Goal: Task Accomplishment & Management: Complete application form

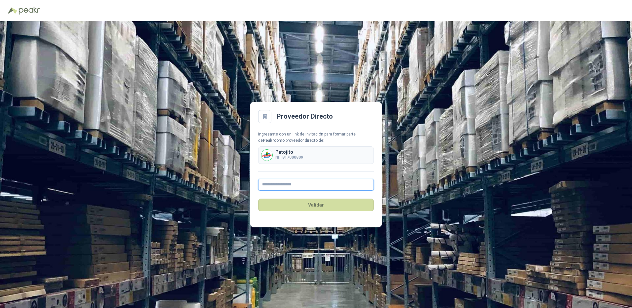
click at [283, 185] on input "text" at bounding box center [316, 185] width 116 height 12
type input "**********"
click at [315, 206] on button "Validar" at bounding box center [316, 205] width 116 height 13
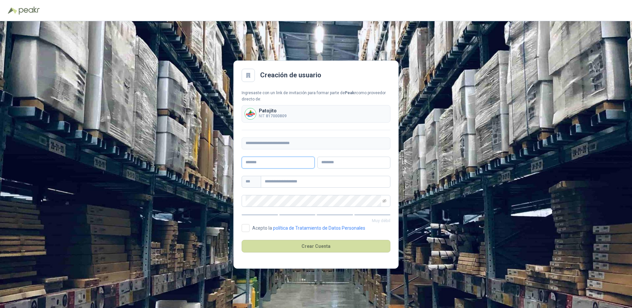
click at [269, 164] on input "text" at bounding box center [278, 163] width 73 height 12
click at [377, 70] on div "Creación de usuario" at bounding box center [316, 75] width 149 height 13
click at [264, 163] on input "text" at bounding box center [278, 163] width 73 height 12
click at [272, 164] on input "text" at bounding box center [278, 163] width 73 height 12
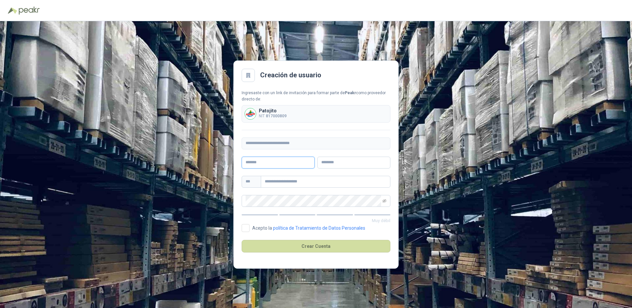
type input "**********"
click at [384, 200] on icon "eye-invisible" at bounding box center [384, 200] width 4 height 3
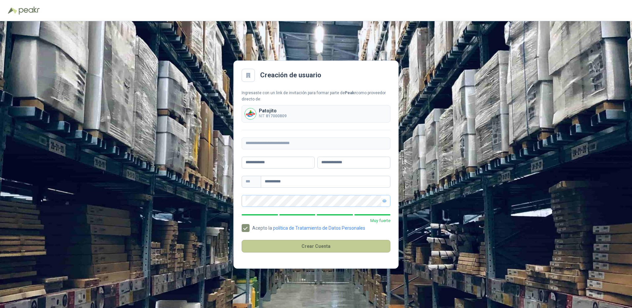
click at [311, 246] on button "Crear Cuenta" at bounding box center [316, 246] width 149 height 13
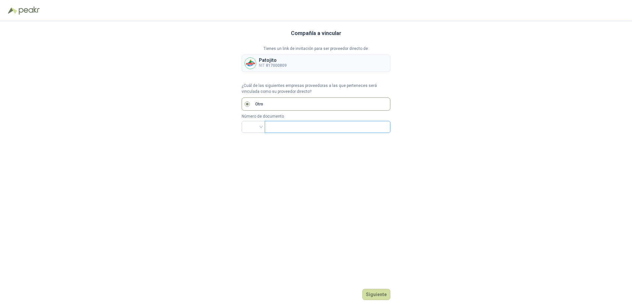
click at [274, 128] on input "text" at bounding box center [327, 126] width 116 height 11
click at [273, 129] on input "text" at bounding box center [327, 126] width 116 height 11
type input "*********"
click at [377, 295] on button "Siguiente" at bounding box center [376, 294] width 28 height 11
click at [260, 125] on input "search" at bounding box center [254, 126] width 16 height 10
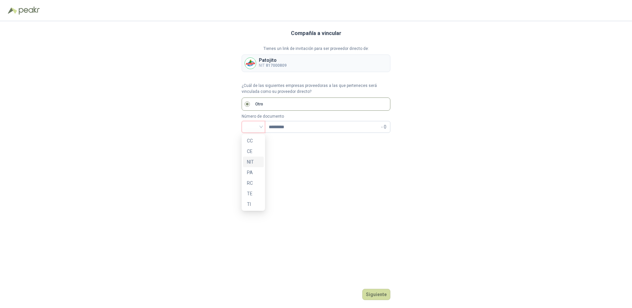
click at [253, 159] on div "NIT" at bounding box center [253, 161] width 13 height 7
click at [377, 294] on button "Siguiente" at bounding box center [376, 294] width 28 height 11
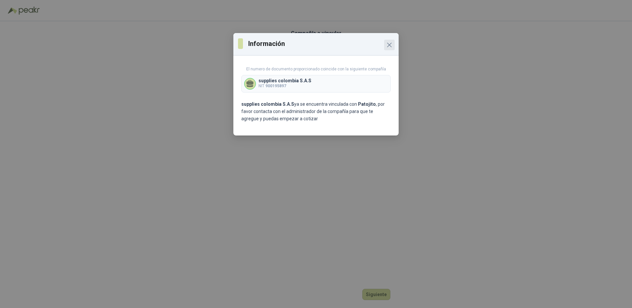
click at [387, 44] on icon "Close" at bounding box center [389, 45] width 8 height 8
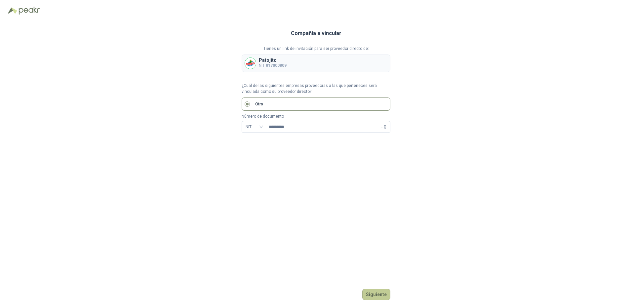
click at [371, 295] on button "Siguiente" at bounding box center [376, 294] width 28 height 11
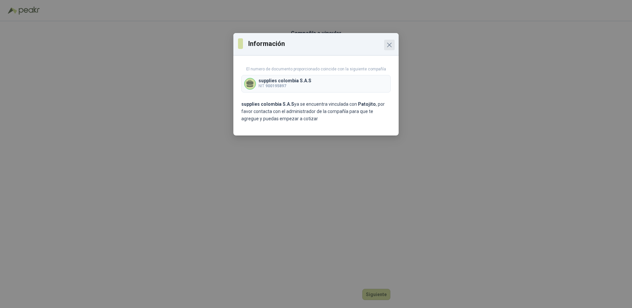
click at [390, 44] on icon "Close" at bounding box center [389, 45] width 8 height 8
